Goal: Task Accomplishment & Management: Complete application form

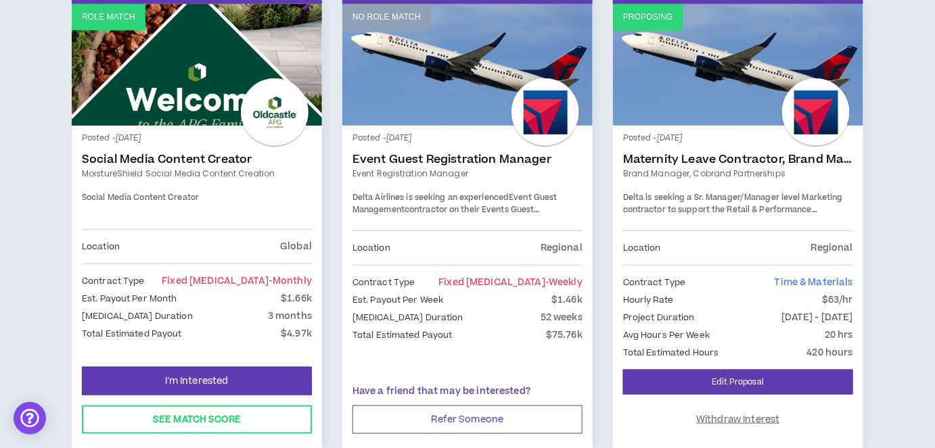
scroll to position [246, 0]
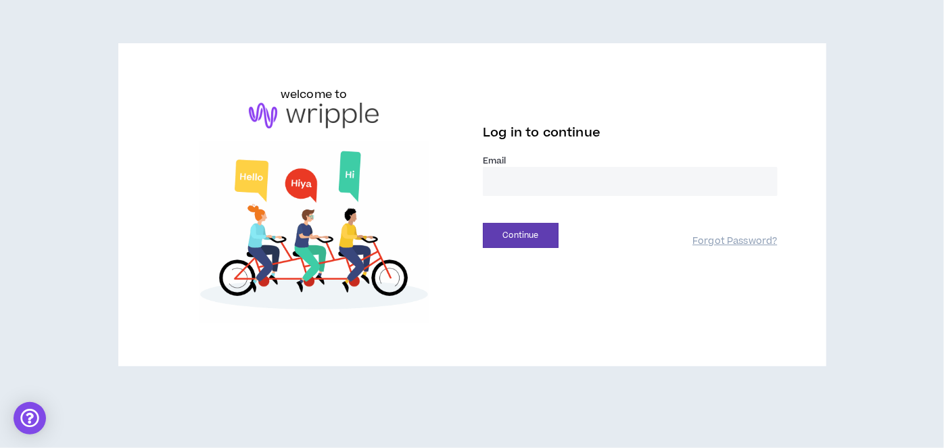
click at [499, 183] on input "email" at bounding box center [630, 181] width 295 height 29
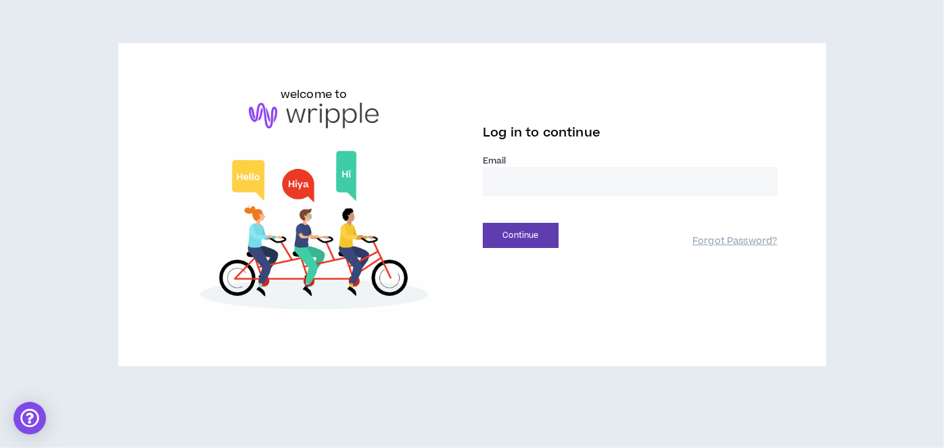
type input "**********"
click at [526, 242] on button "Continue" at bounding box center [521, 235] width 76 height 25
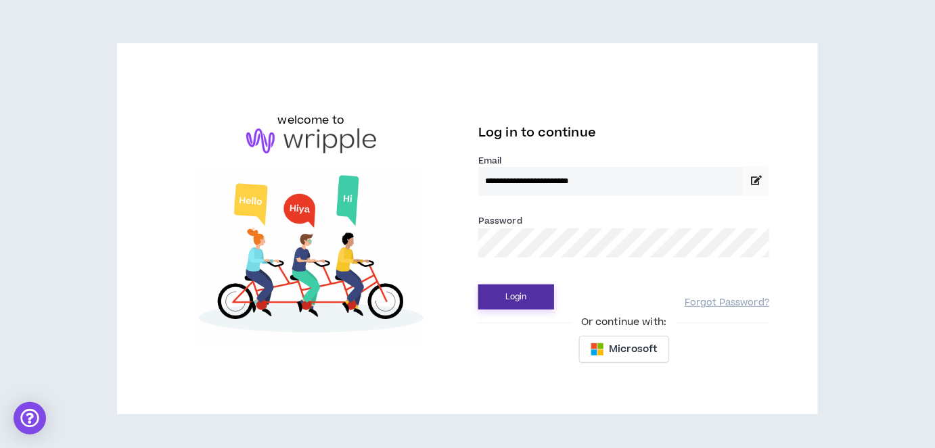
click at [520, 300] on button "Login" at bounding box center [516, 297] width 76 height 25
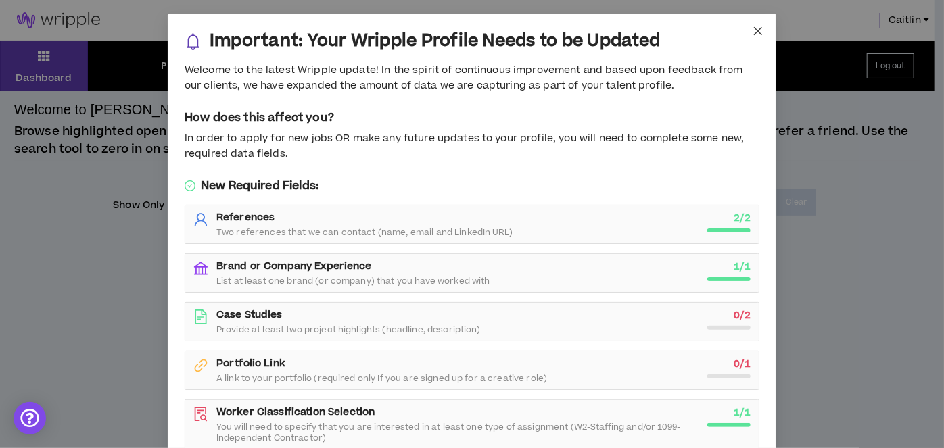
click at [753, 32] on icon "close" at bounding box center [758, 31] width 11 height 11
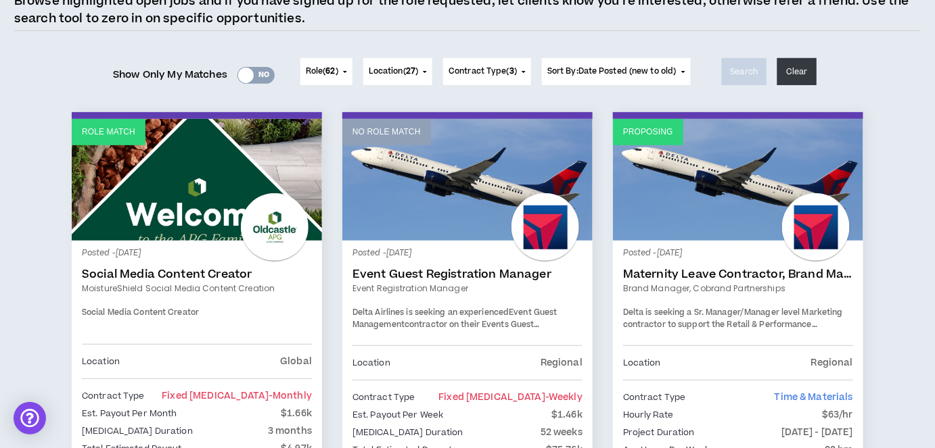
scroll to position [122, 0]
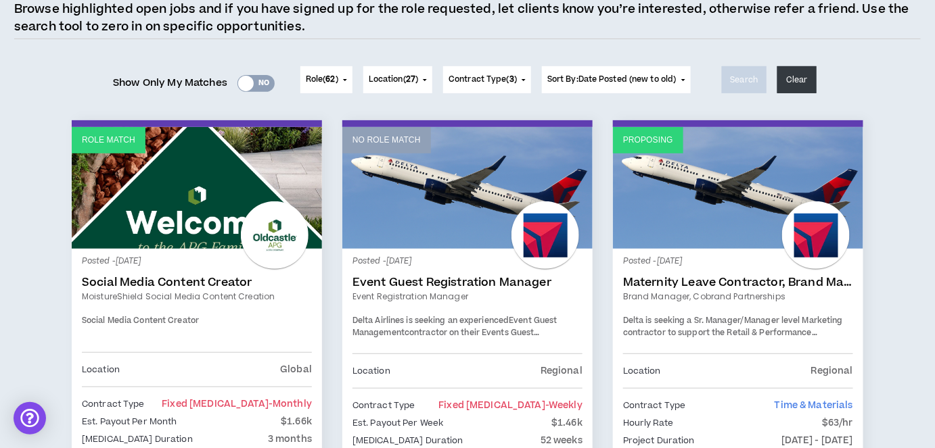
click at [664, 142] on p "Proposing" at bounding box center [648, 140] width 50 height 13
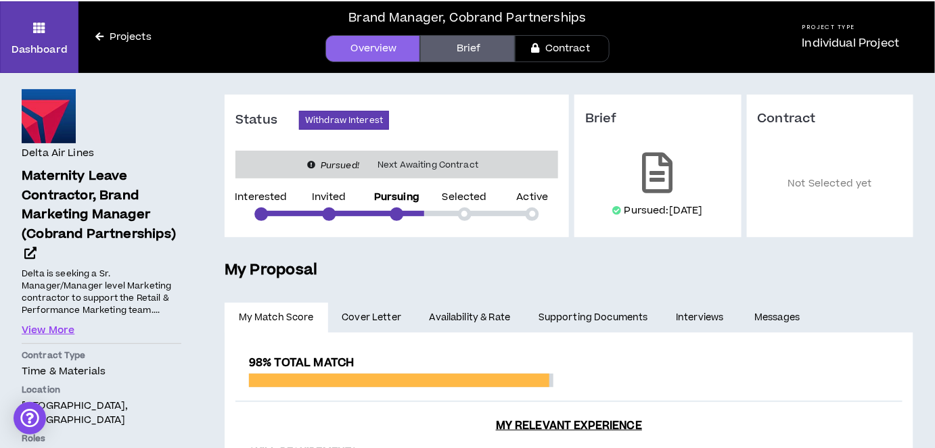
scroll to position [61, 0]
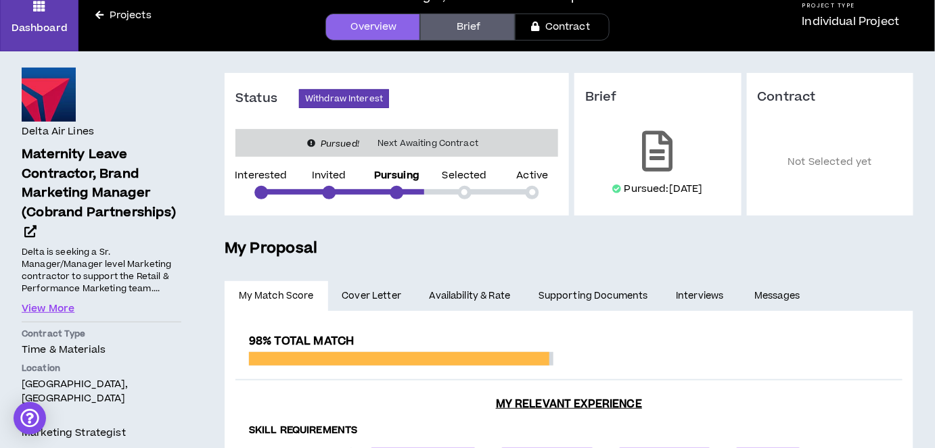
click at [373, 302] on span "Cover Letter" at bounding box center [372, 296] width 60 height 15
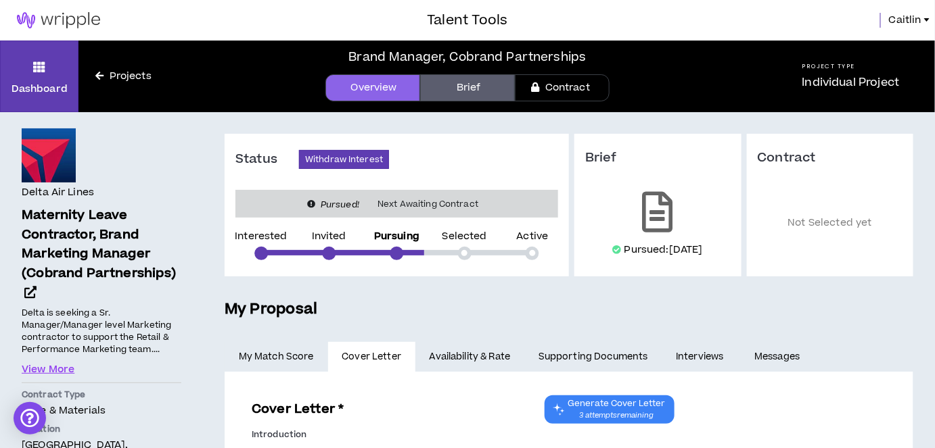
click at [478, 355] on link "Availability & Rate" at bounding box center [469, 357] width 109 height 30
